Goal: Task Accomplishment & Management: Use online tool/utility

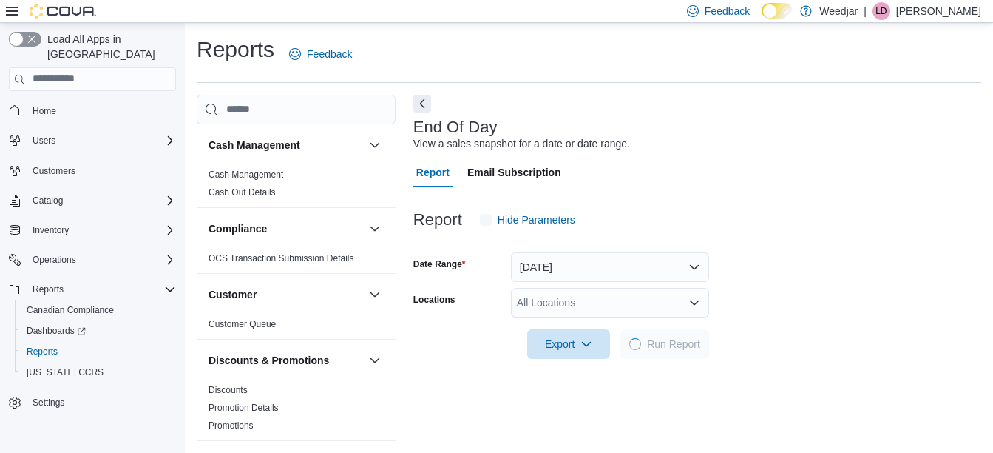
scroll to position [23, 0]
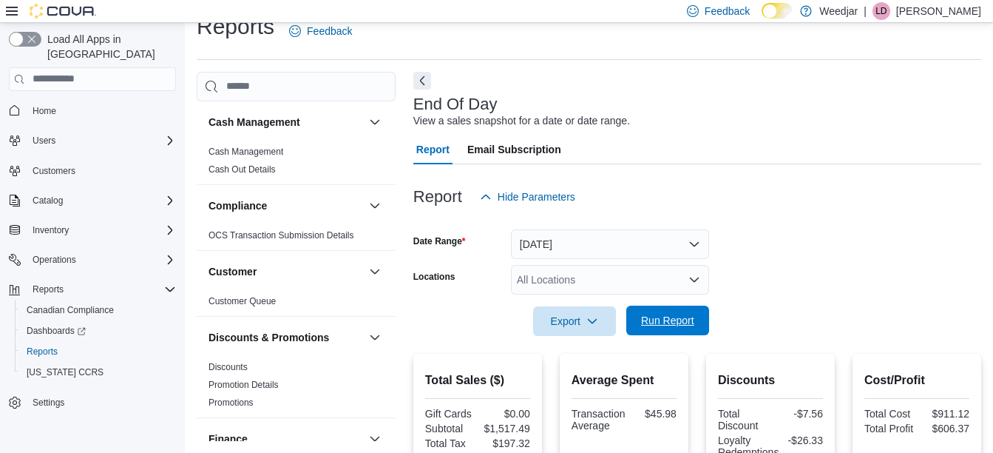
click at [677, 321] on span "Run Report" at bounding box center [667, 320] width 53 height 15
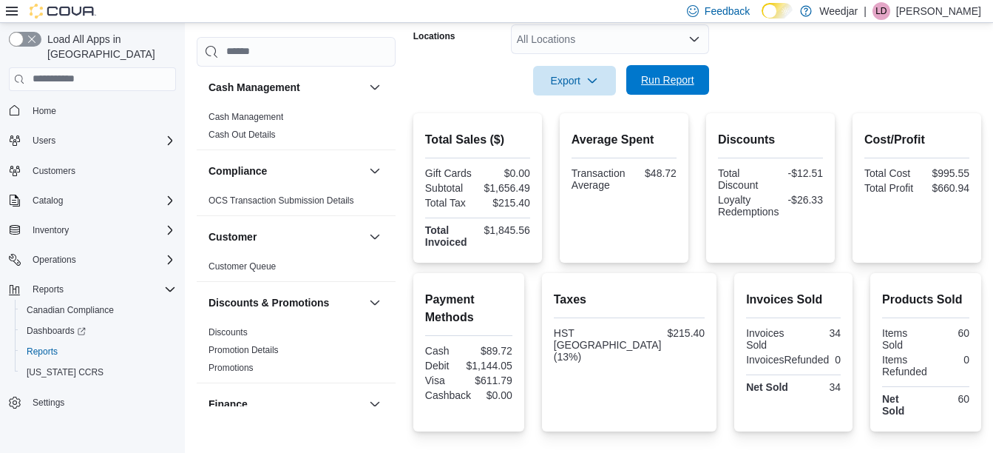
scroll to position [262, 0]
click at [666, 73] on span "Run Report" at bounding box center [667, 81] width 65 height 30
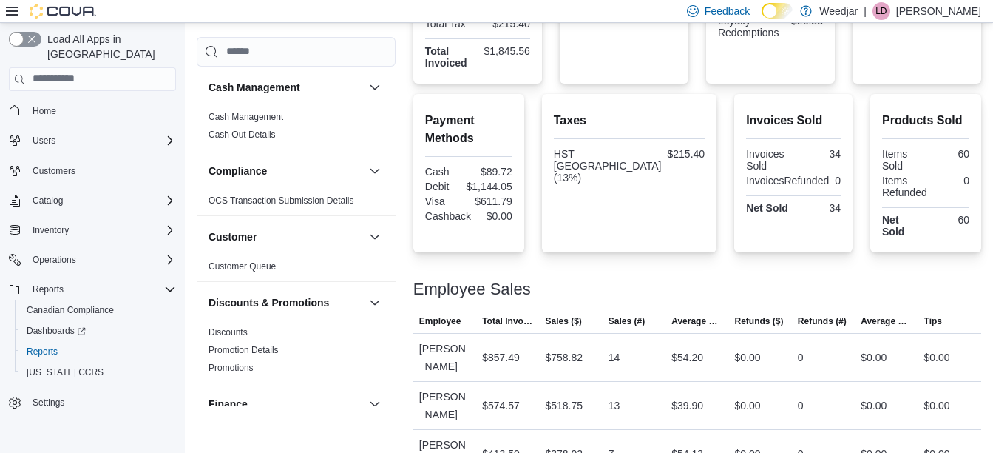
scroll to position [443, 0]
